Goal: Navigation & Orientation: Understand site structure

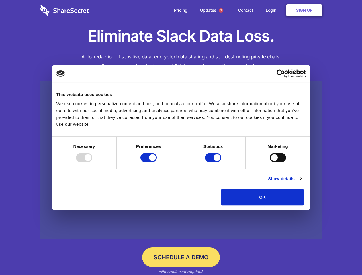
click at [92, 162] on div at bounding box center [84, 157] width 16 height 9
click at [157, 162] on input "Preferences" at bounding box center [148, 157] width 16 height 9
checkbox input "false"
click at [214, 162] on input "Statistics" at bounding box center [213, 157] width 16 height 9
checkbox input "false"
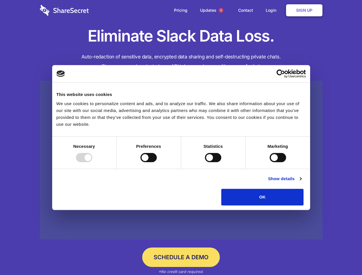
click at [269, 162] on input "Marketing" at bounding box center [277, 157] width 16 height 9
checkbox input "true"
